Goal: Task Accomplishment & Management: Use online tool/utility

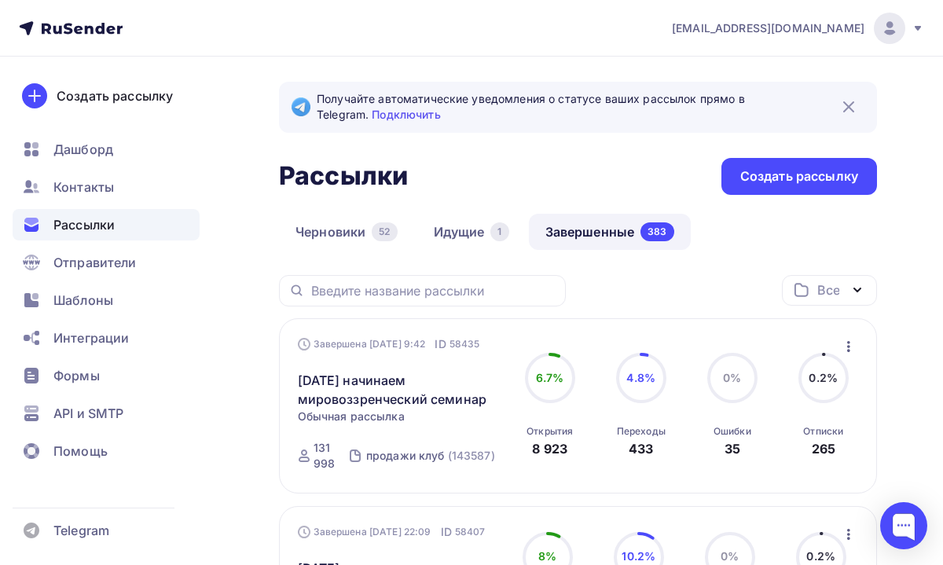
scroll to position [7783, 0]
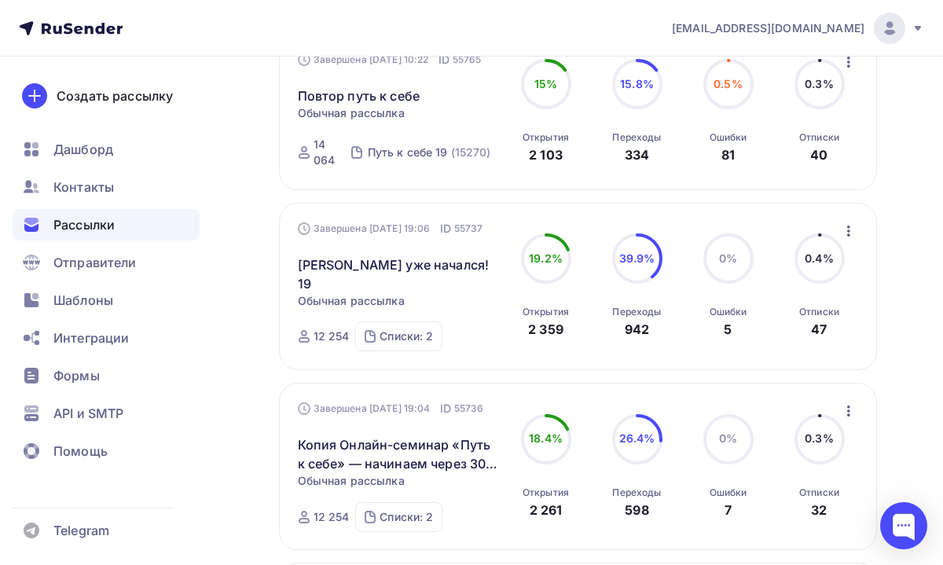
click at [97, 224] on span "Рассылки" at bounding box center [83, 224] width 61 height 19
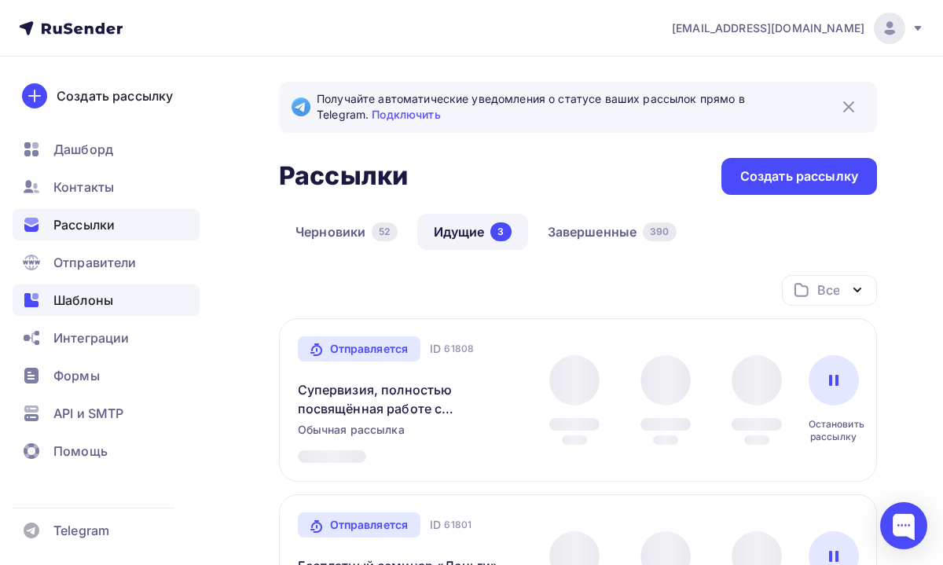
click at [123, 298] on div "Шаблоны" at bounding box center [106, 299] width 187 height 31
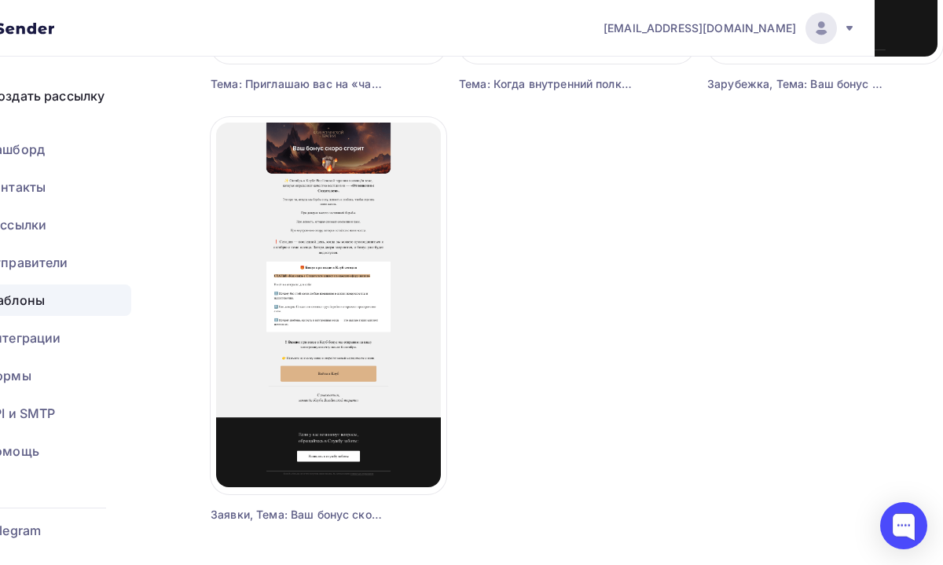
scroll to position [1939, 68]
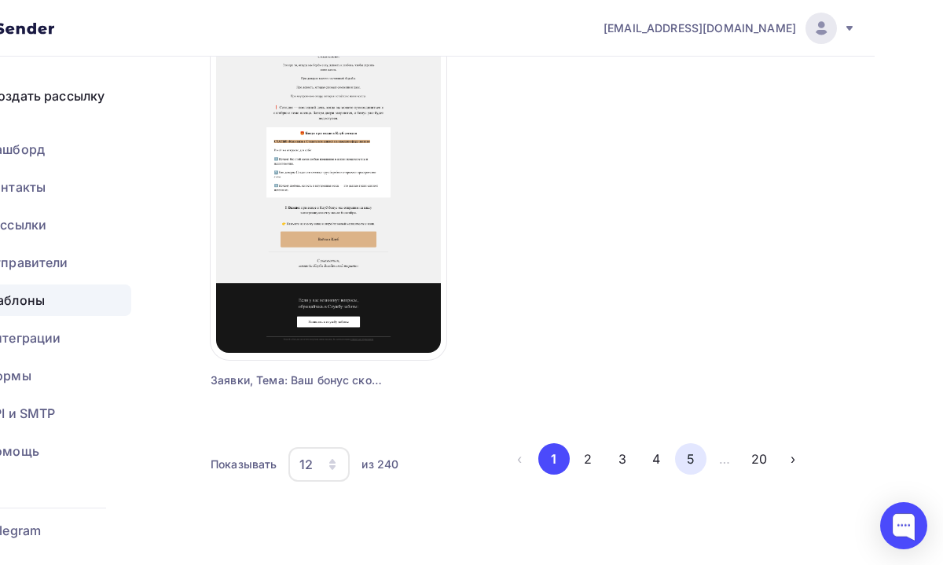
click at [686, 450] on button "5" at bounding box center [690, 458] width 31 height 31
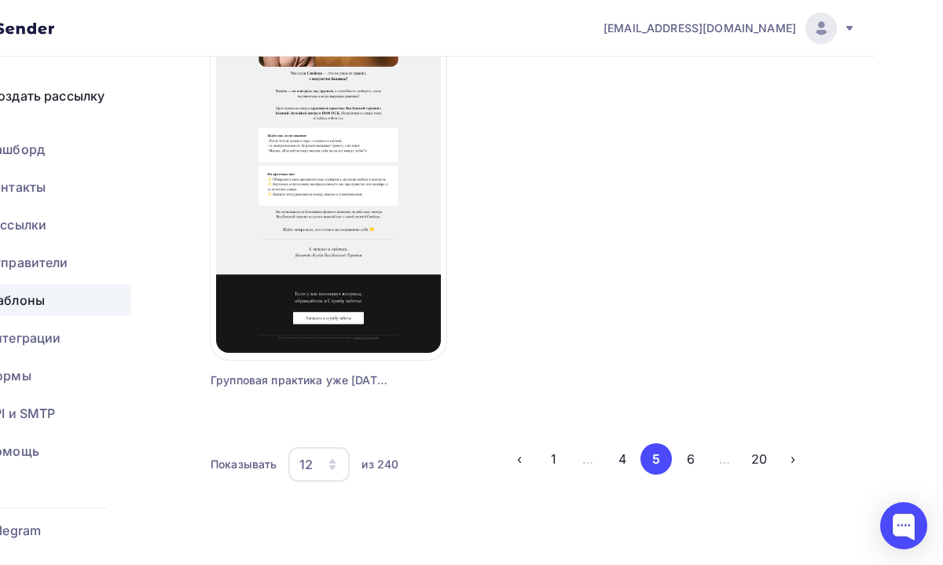
click at [327, 462] on icon "button" at bounding box center [332, 464] width 13 height 13
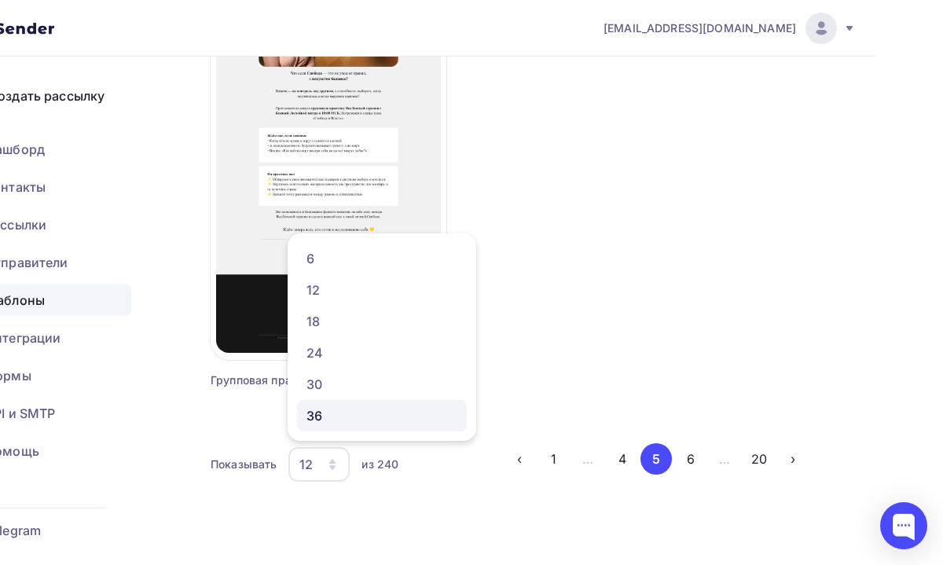
click at [343, 416] on div "36" at bounding box center [381, 415] width 151 height 19
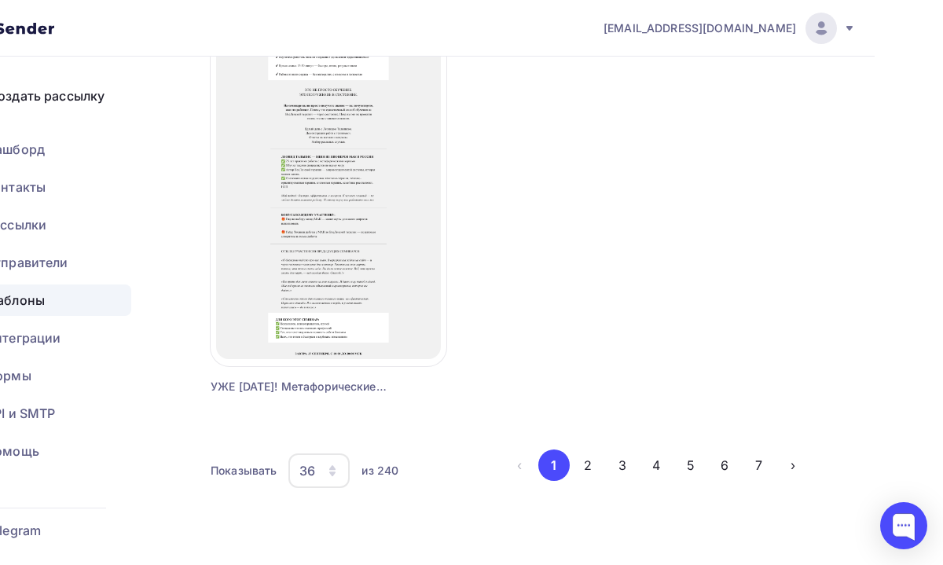
scroll to position [5382, 68]
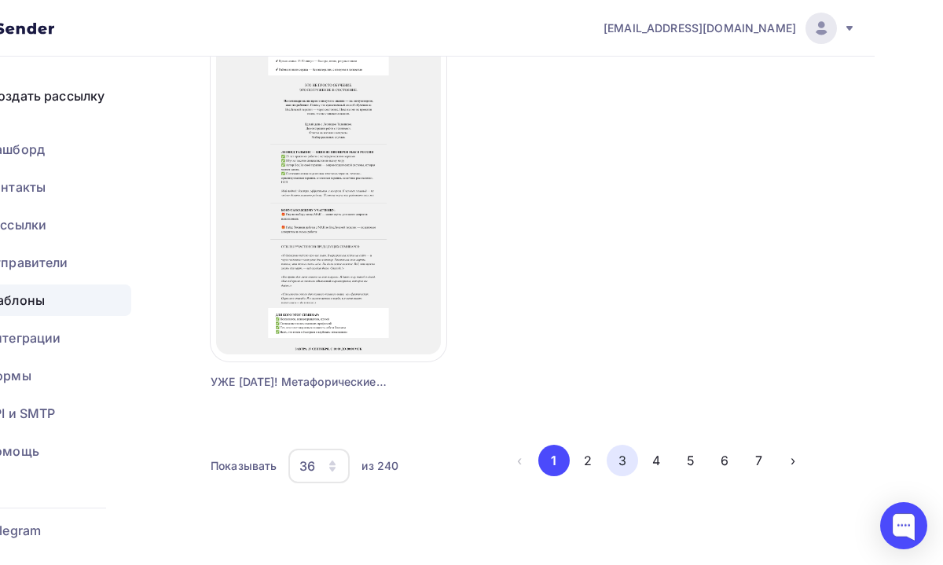
click at [625, 452] on button "3" at bounding box center [622, 460] width 31 height 31
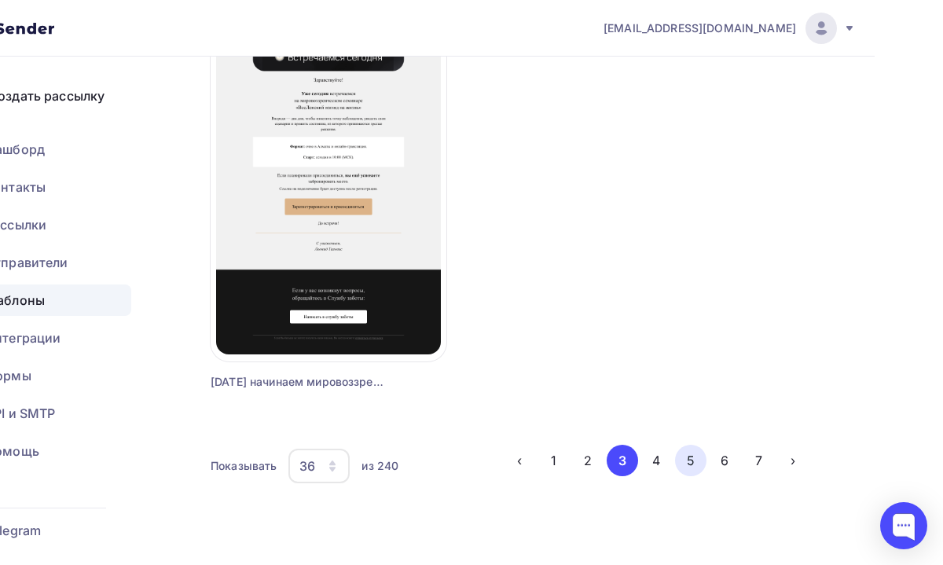
click at [681, 460] on button "5" at bounding box center [690, 460] width 31 height 31
